Goal: Task Accomplishment & Management: Manage account settings

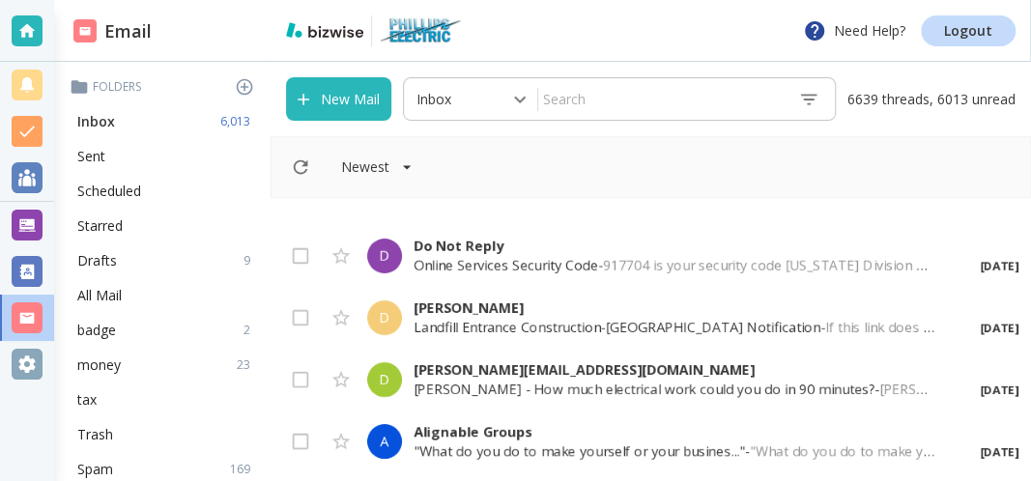
click at [150, 124] on div "Inbox 6,013" at bounding box center [166, 121] width 192 height 35
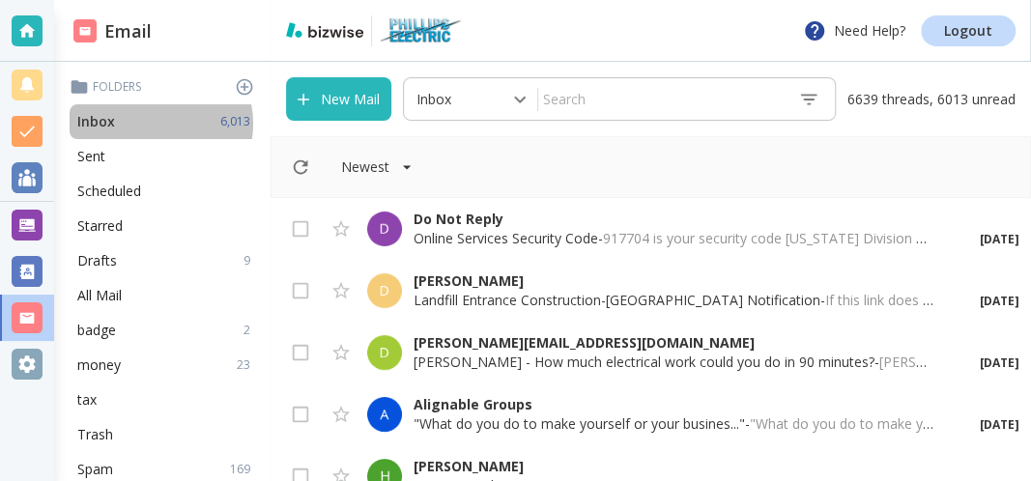
click at [150, 124] on div "Inbox 6,013" at bounding box center [166, 121] width 192 height 35
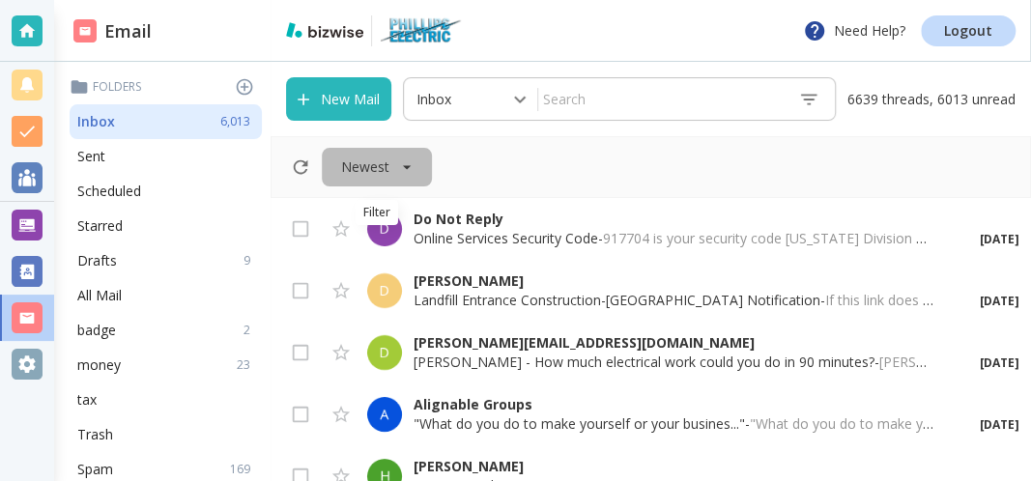
click at [336, 162] on button "Newest" at bounding box center [377, 167] width 110 height 39
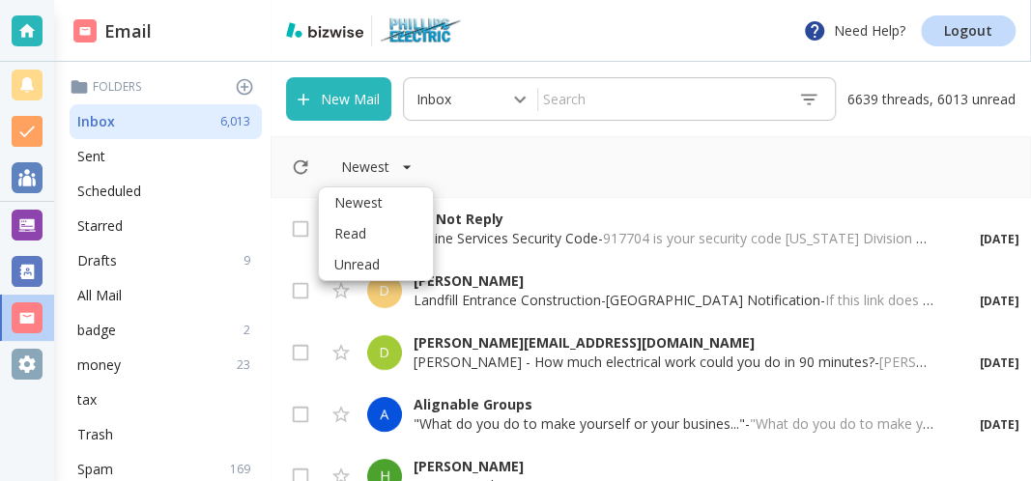
click at [309, 165] on div at bounding box center [515, 240] width 1031 height 481
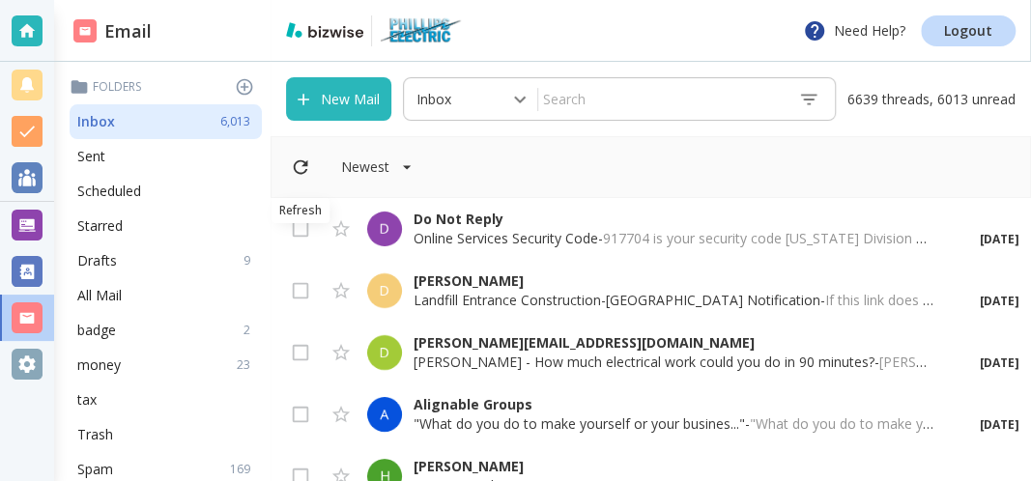
click at [304, 164] on icon "Refresh" at bounding box center [301, 167] width 14 height 14
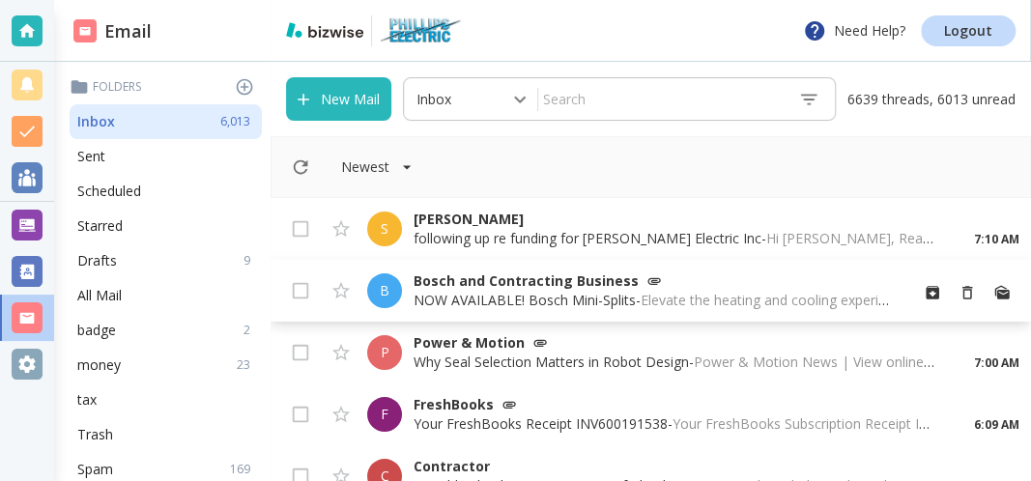
click at [489, 283] on p "Bosch and Contracting Business" at bounding box center [652, 280] width 478 height 19
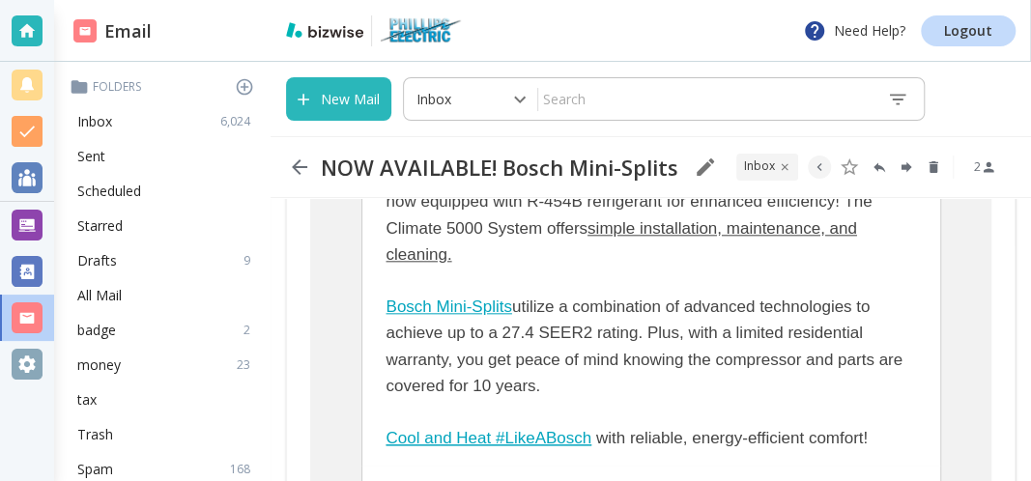
scroll to position [831, 0]
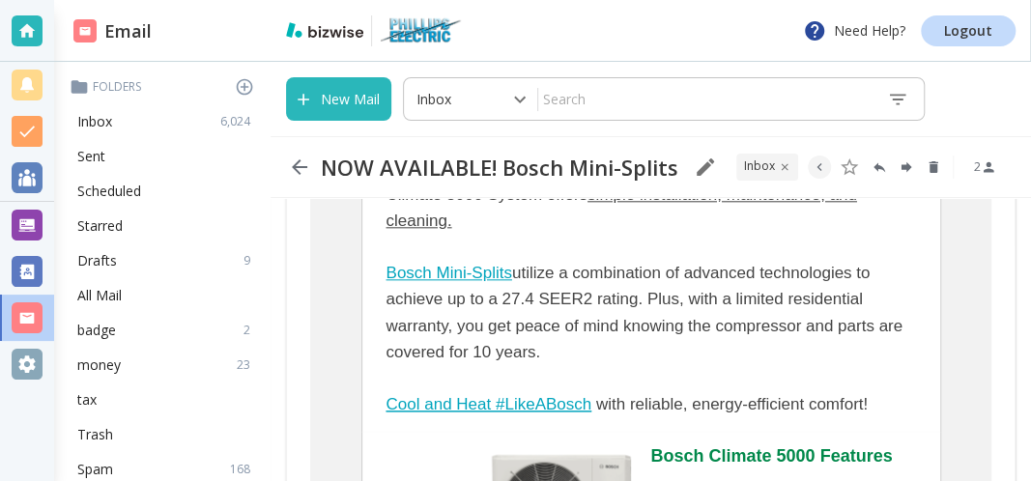
click at [572, 397] on span "Cool and Heat #LikeABosch" at bounding box center [489, 404] width 206 height 18
click at [451, 275] on link "Bosch Mini-Splits" at bounding box center [449, 273] width 126 height 18
click at [125, 120] on div "Inbox 6,024" at bounding box center [166, 121] width 192 height 35
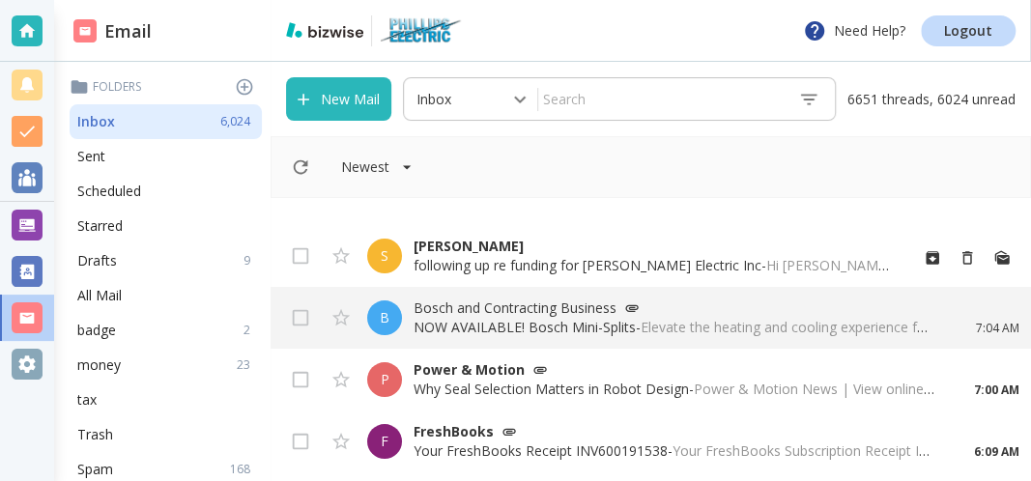
click at [447, 248] on p "[PERSON_NAME]" at bounding box center [652, 246] width 478 height 19
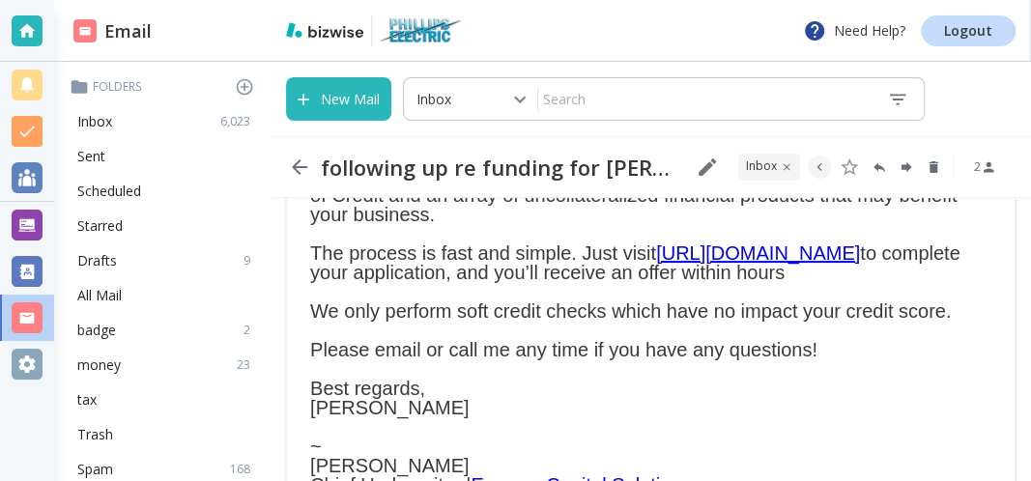
scroll to position [208, 0]
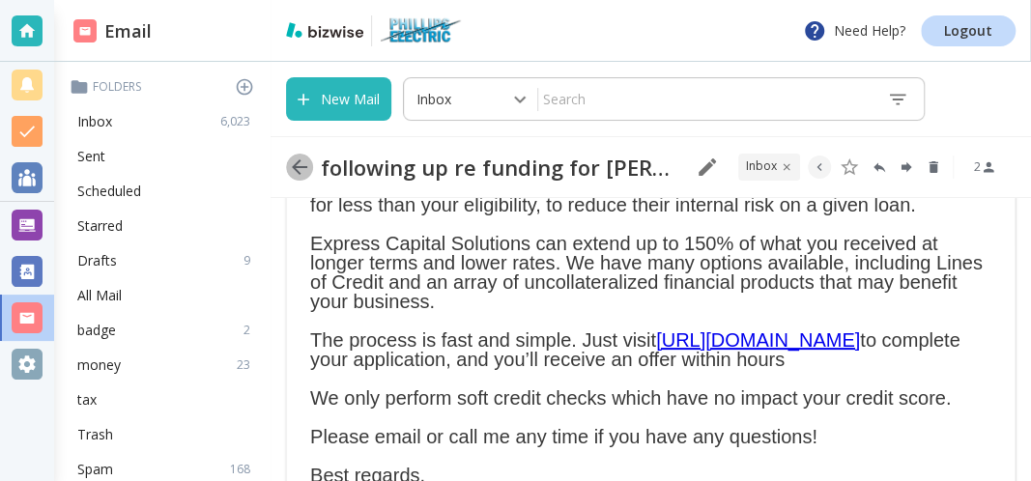
click at [297, 167] on icon "button" at bounding box center [299, 166] width 15 height 15
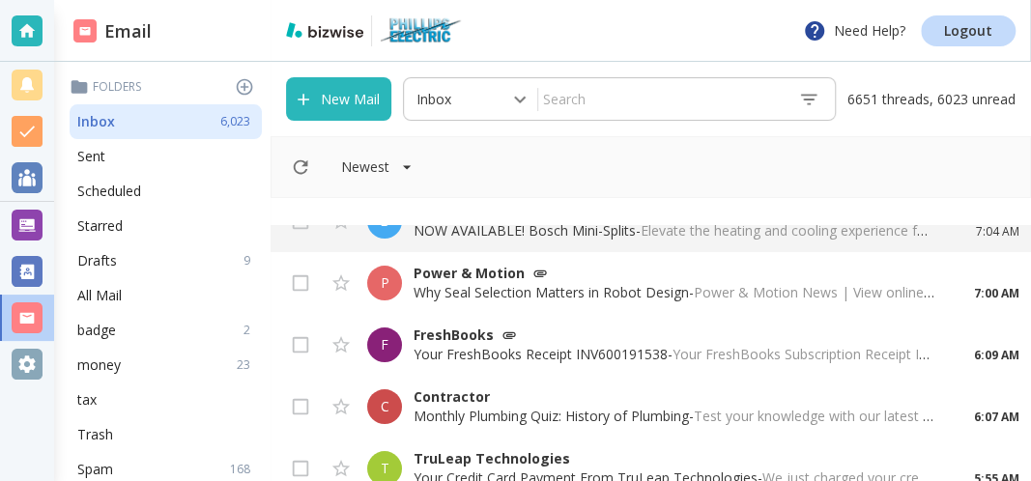
scroll to position [208, 0]
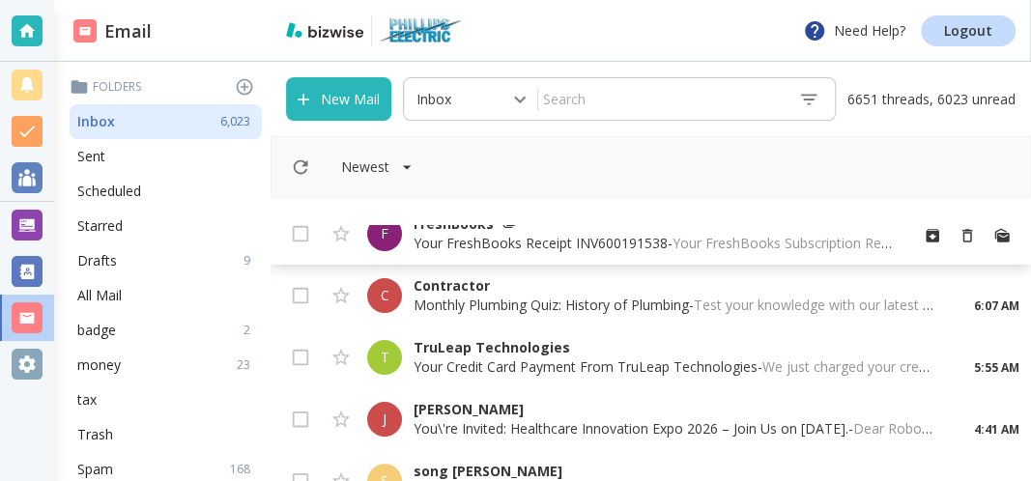
click at [450, 242] on p "Your FreshBooks Receipt INV600191538 - Your FreshBooks Subscription Receipt Is …" at bounding box center [652, 243] width 478 height 19
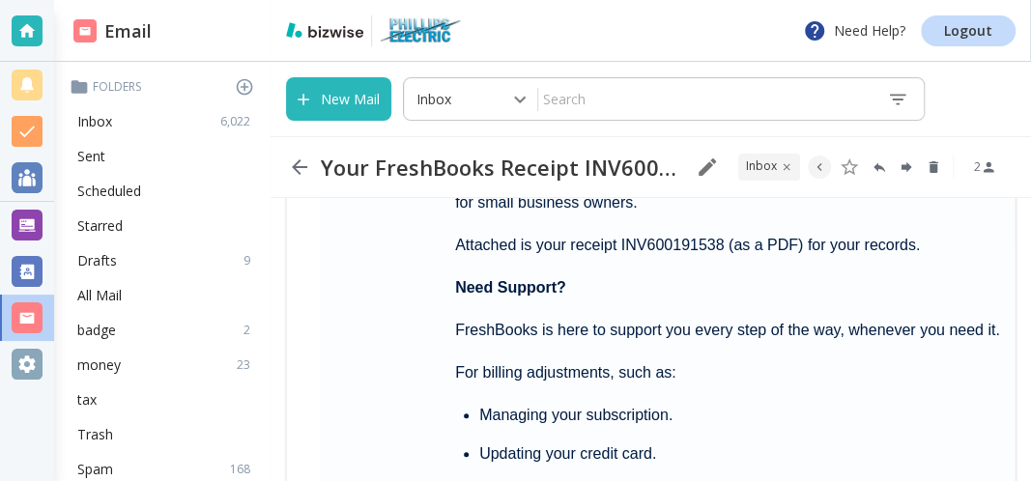
scroll to position [415, 0]
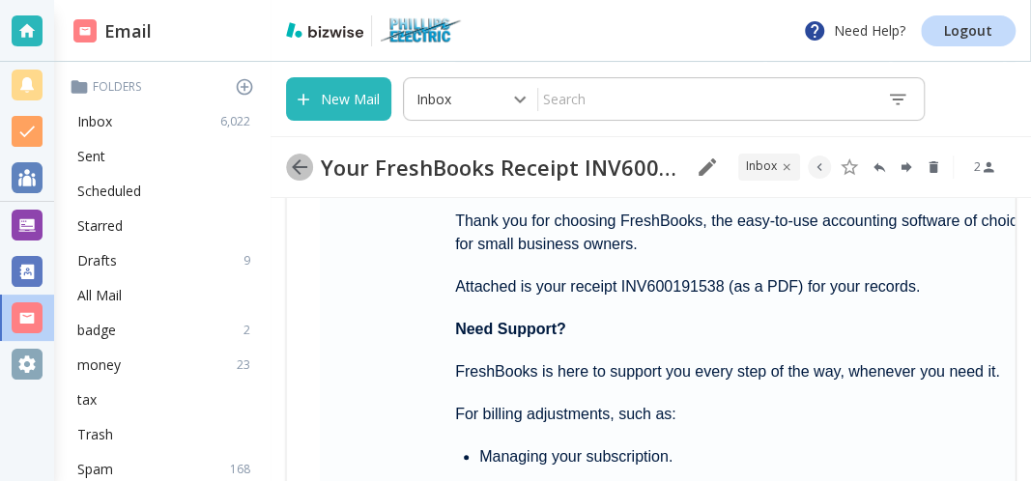
click at [297, 169] on icon "button" at bounding box center [299, 167] width 23 height 23
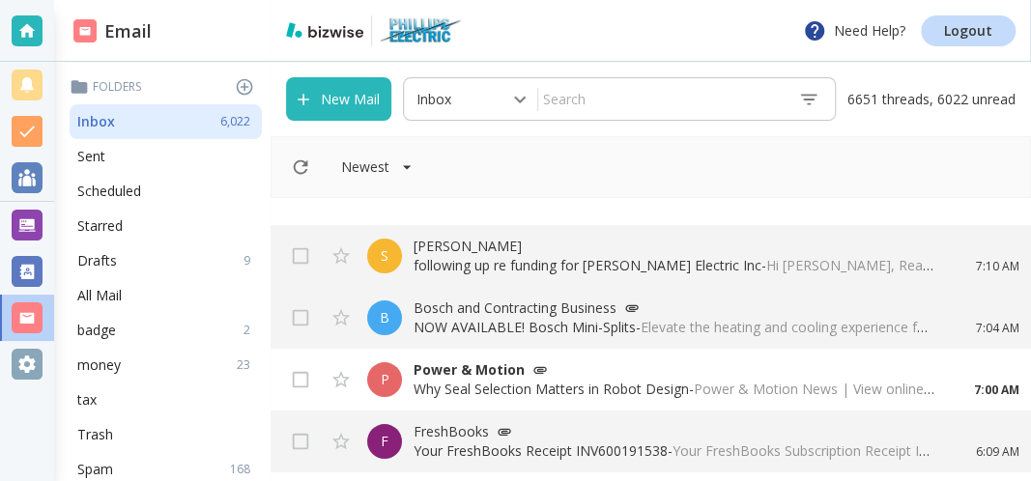
scroll to position [208, 0]
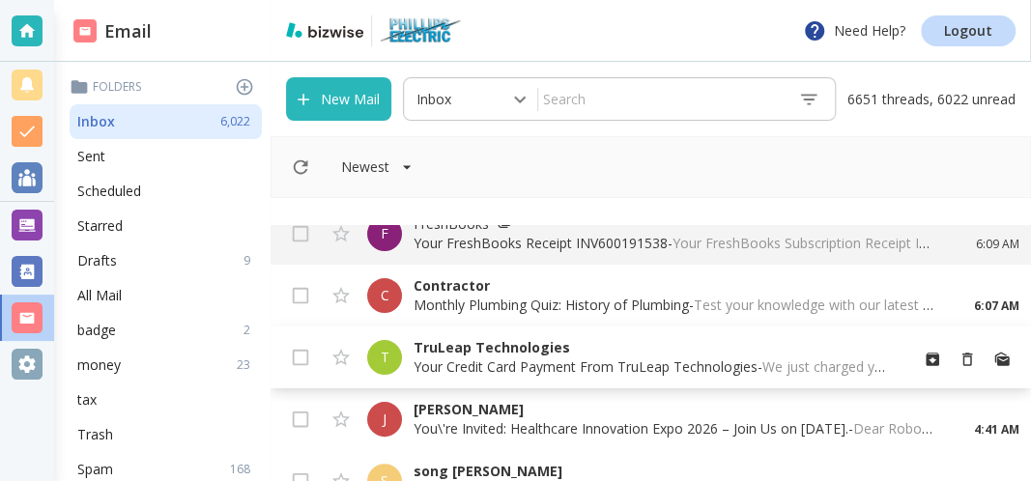
click at [393, 351] on div "T" at bounding box center [384, 357] width 35 height 35
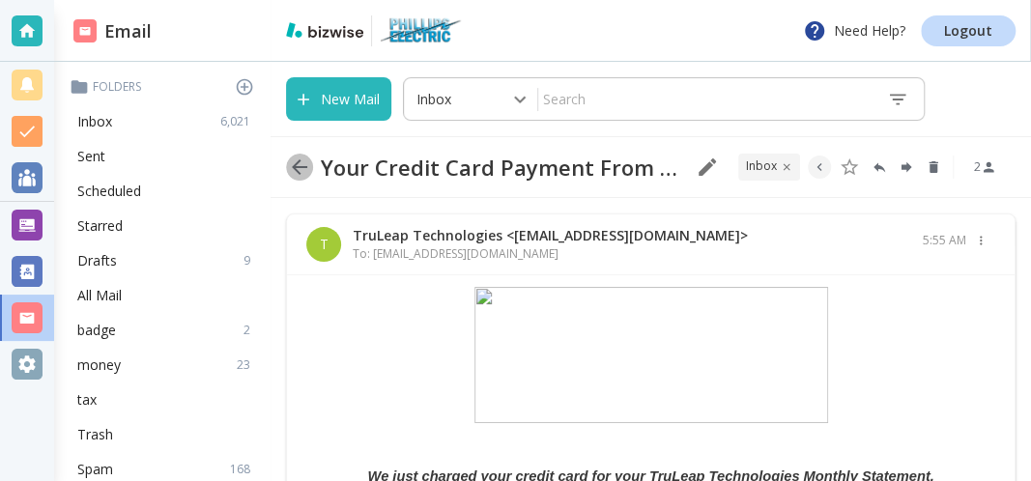
click at [299, 165] on icon "button" at bounding box center [299, 167] width 23 height 23
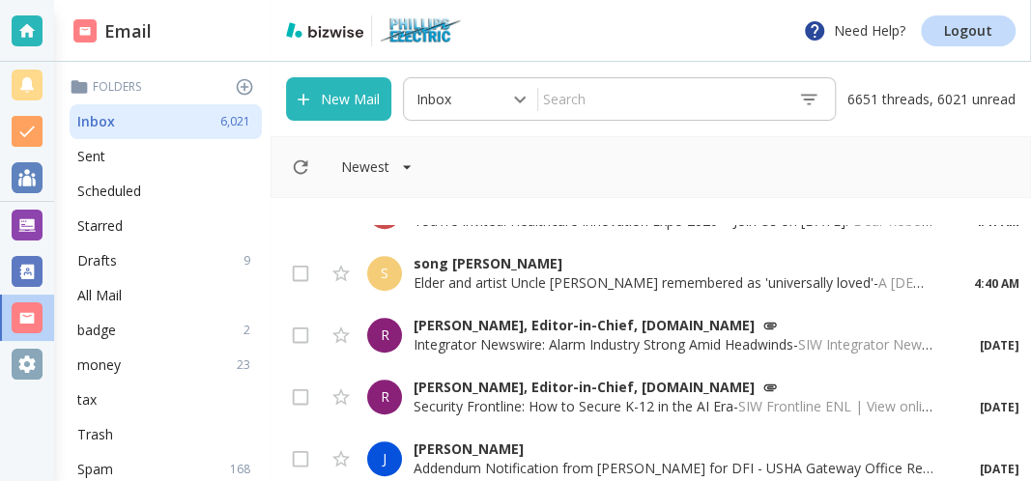
scroll to position [519, 0]
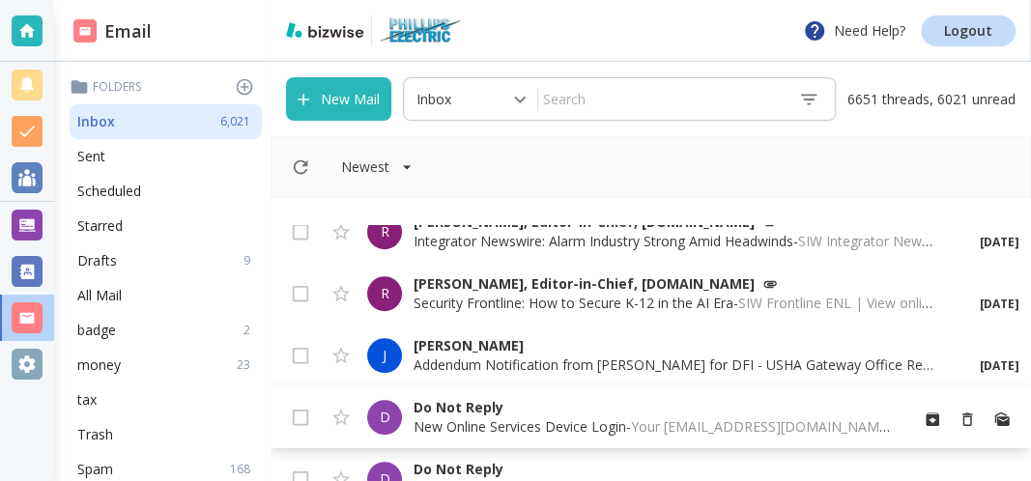
click at [413, 404] on p "Do Not Reply" at bounding box center [652, 407] width 478 height 19
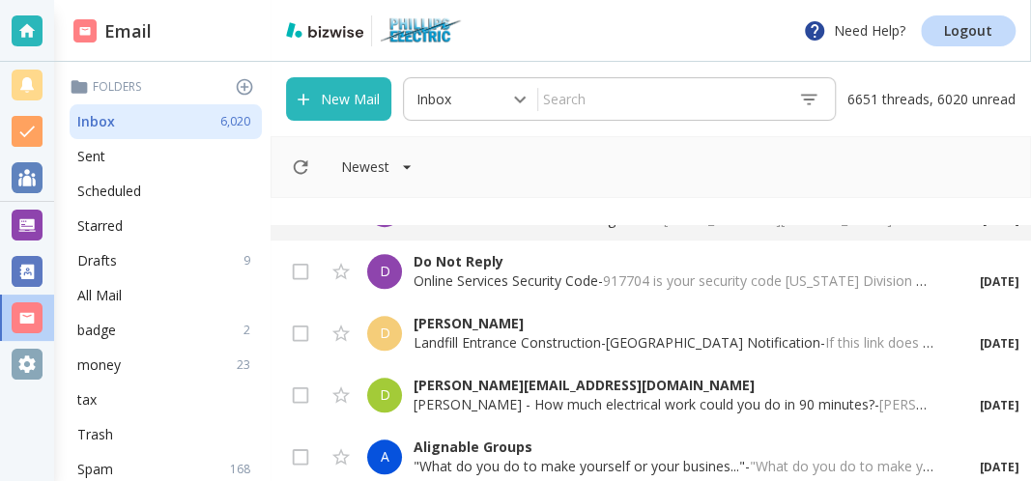
scroll to position [831, 0]
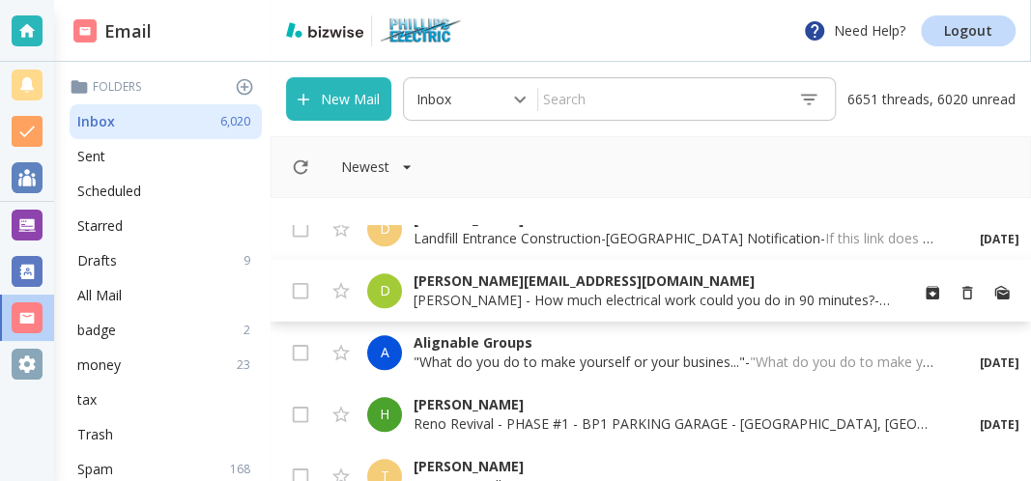
click at [471, 305] on p "[PERSON_NAME] - How much electrical work could you do in 90 minutes? - [PERSON_…" at bounding box center [652, 300] width 478 height 19
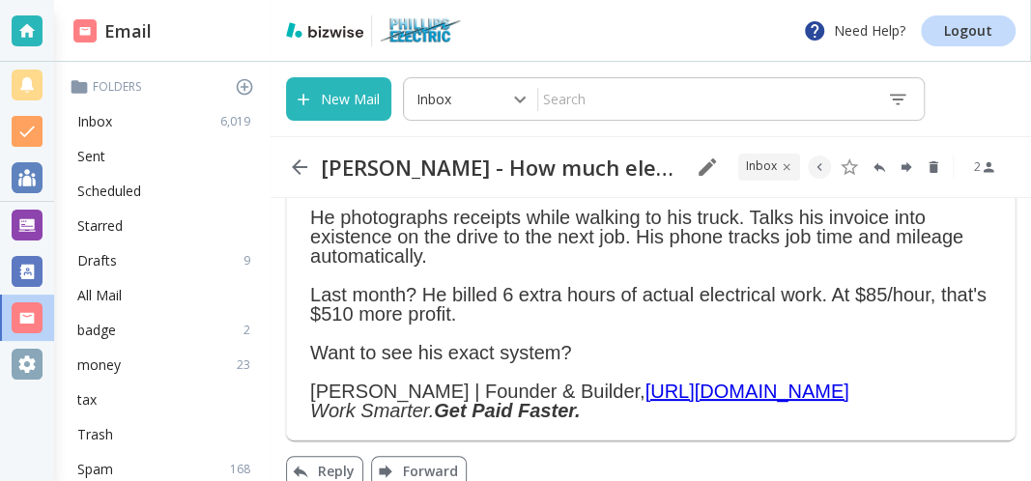
scroll to position [335, 0]
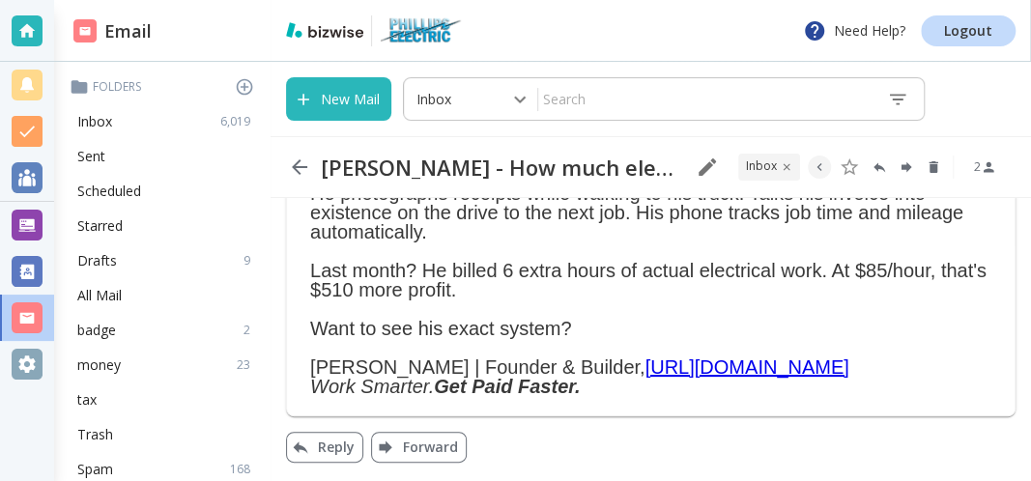
click at [644, 363] on link "[URL][DOMAIN_NAME]" at bounding box center [746, 366] width 204 height 21
click at [296, 166] on icon "button" at bounding box center [299, 166] width 15 height 15
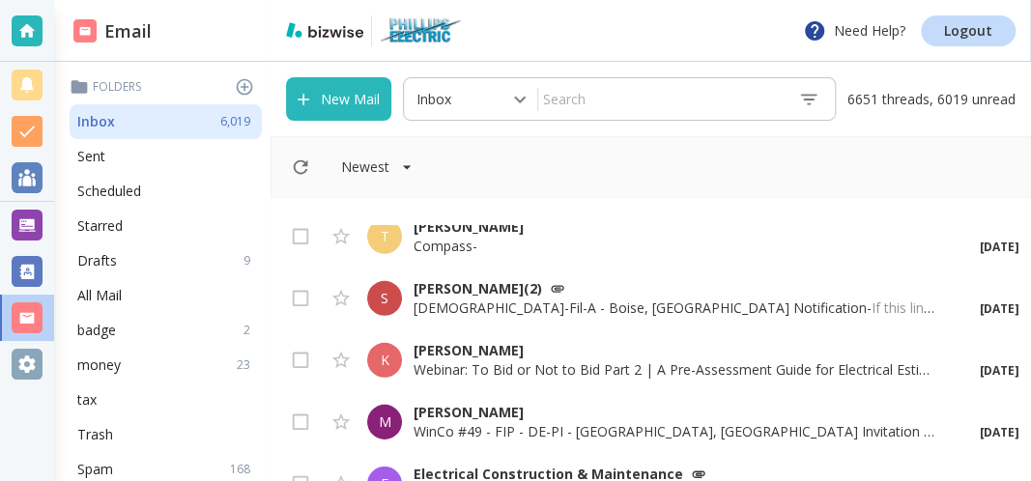
scroll to position [2596, 0]
